Goal: Find specific fact: Find specific fact

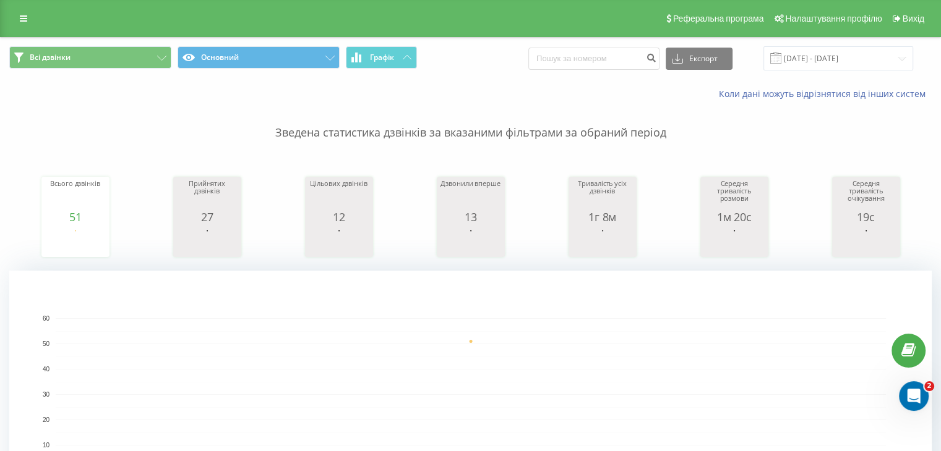
click at [781, 61] on span at bounding box center [775, 58] width 11 height 11
click at [781, 54] on span at bounding box center [775, 58] width 11 height 11
click at [822, 55] on input "[DATE] - [DATE]" at bounding box center [838, 58] width 150 height 24
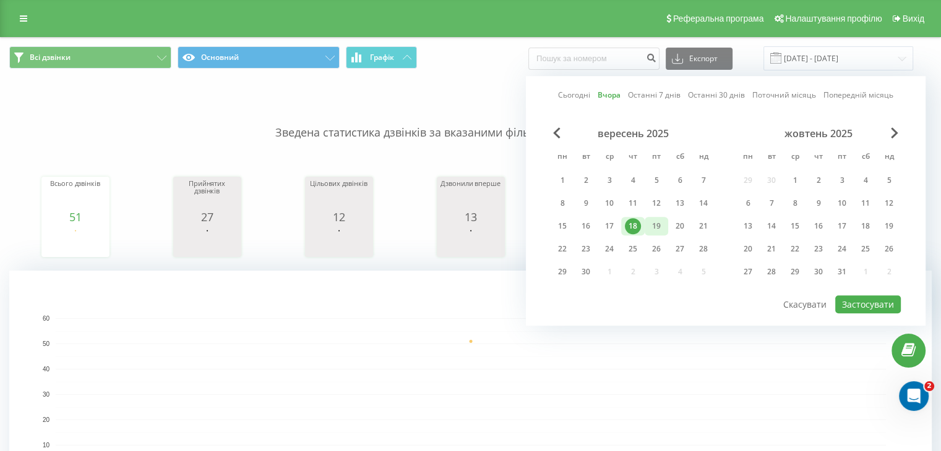
click at [658, 226] on div "19" at bounding box center [656, 226] width 16 height 16
click at [857, 301] on button "Застосувати" at bounding box center [868, 305] width 66 height 18
type input "[DATE] - [DATE]"
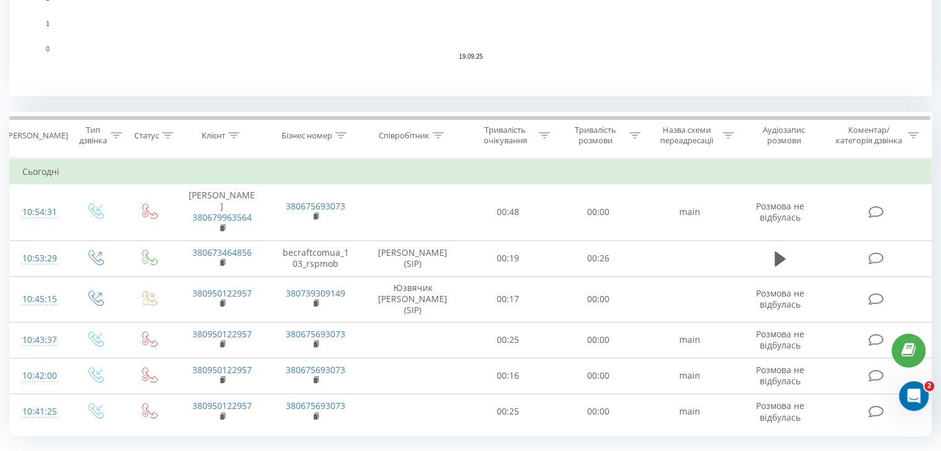
scroll to position [433, 0]
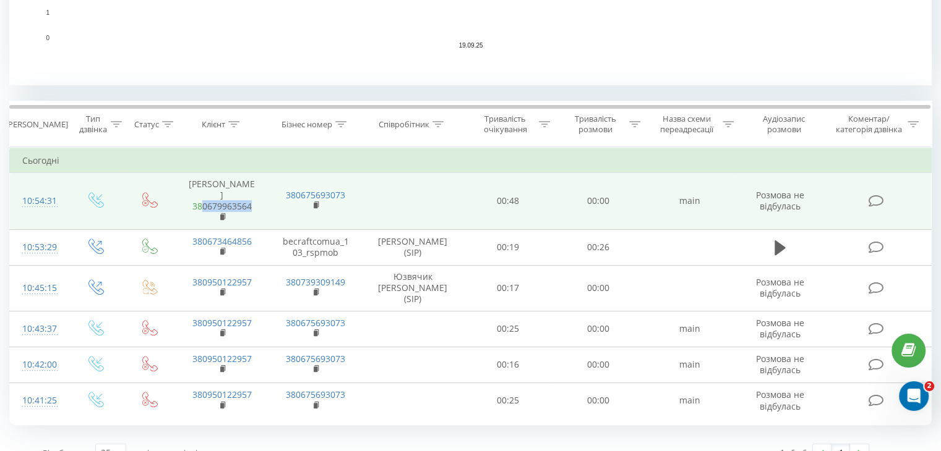
drag, startPoint x: 266, startPoint y: 205, endPoint x: 204, endPoint y: 207, distance: 61.9
click at [204, 207] on td "[PERSON_NAME] 380679963564" at bounding box center [221, 201] width 93 height 57
copy link "0679963564"
